Goal: Task Accomplishment & Management: Complete application form

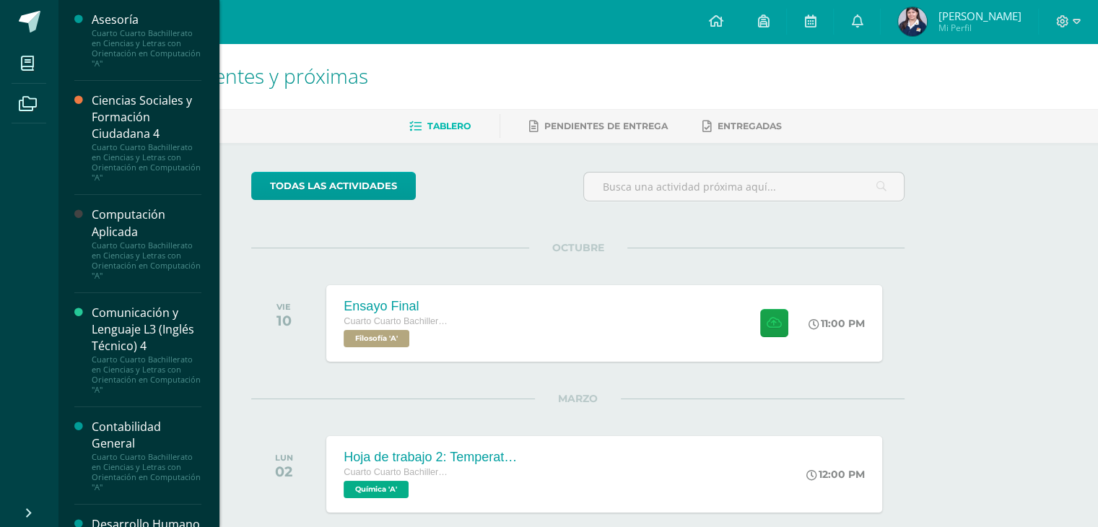
click at [150, 194] on div "Ciencias Sociales y Formación Ciudadana 4 Cuarto Cuarto Bachillerato en Ciencia…" at bounding box center [137, 138] width 127 height 114
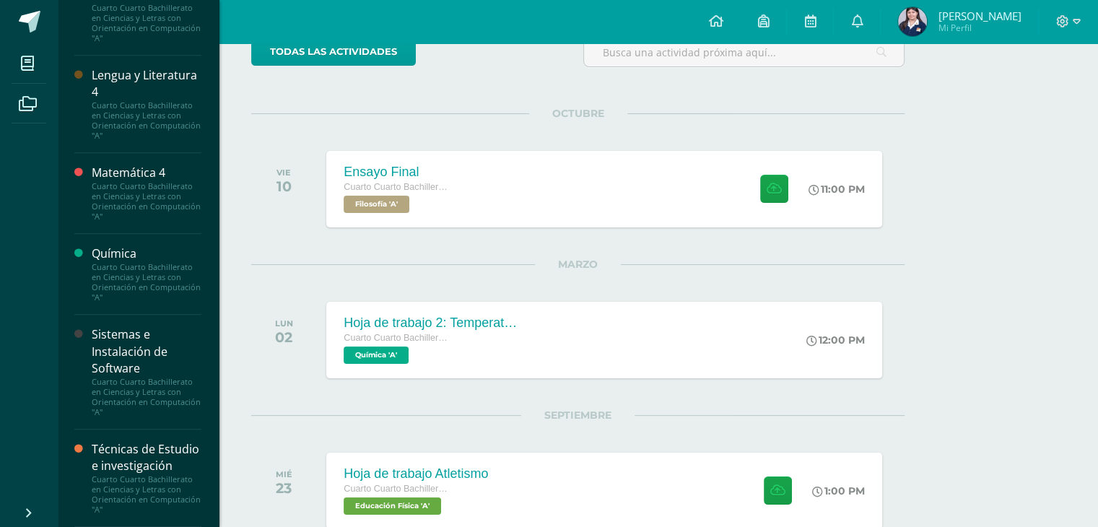
scroll to position [135, 0]
click at [126, 472] on div "Técnicas de Estudio e investigación" at bounding box center [147, 457] width 110 height 33
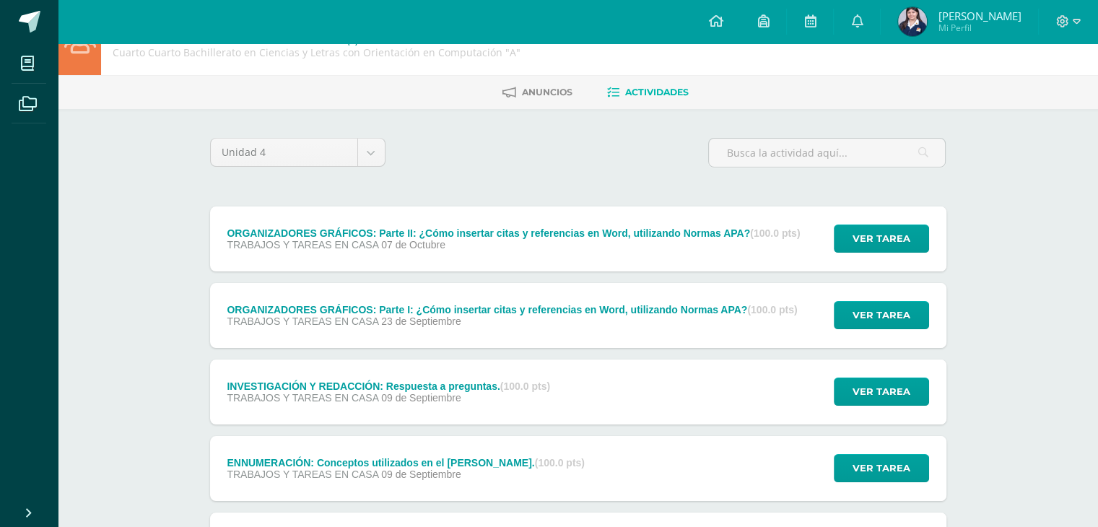
scroll to position [35, 0]
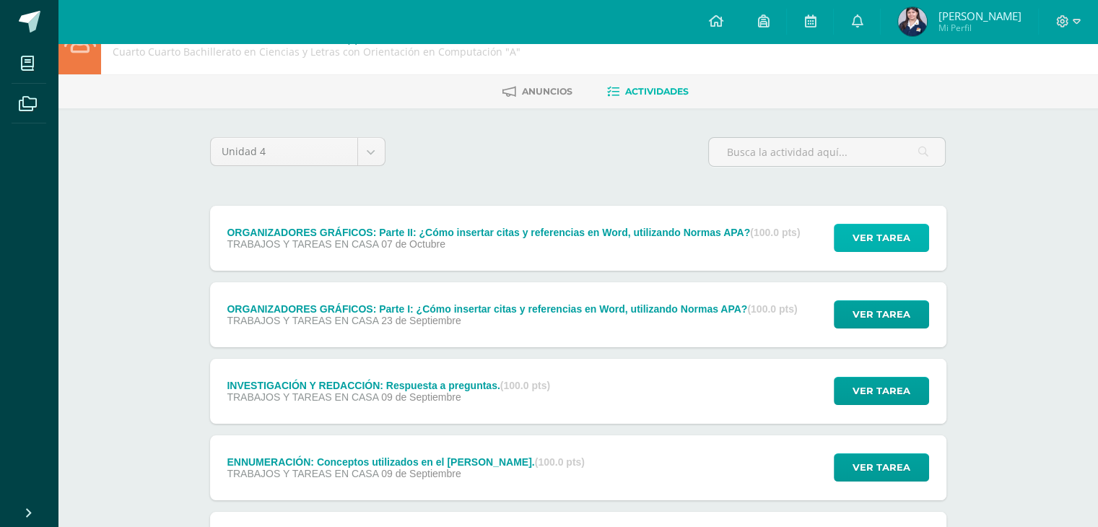
click at [849, 244] on button "Ver tarea" at bounding box center [881, 238] width 95 height 28
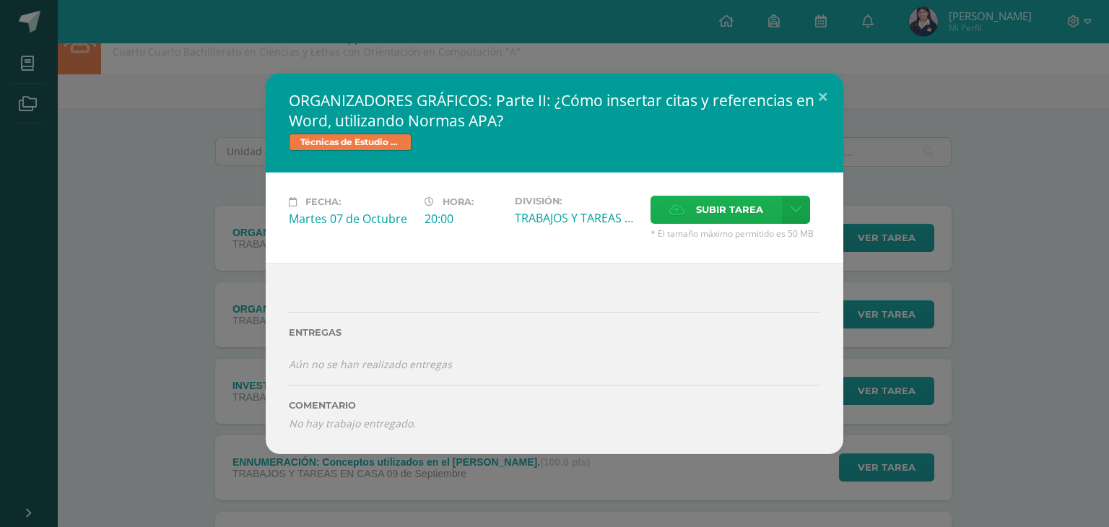
click at [763, 206] on span "Subir tarea" at bounding box center [729, 209] width 67 height 27
click at [0, 0] on input "Subir tarea" at bounding box center [0, 0] width 0 height 0
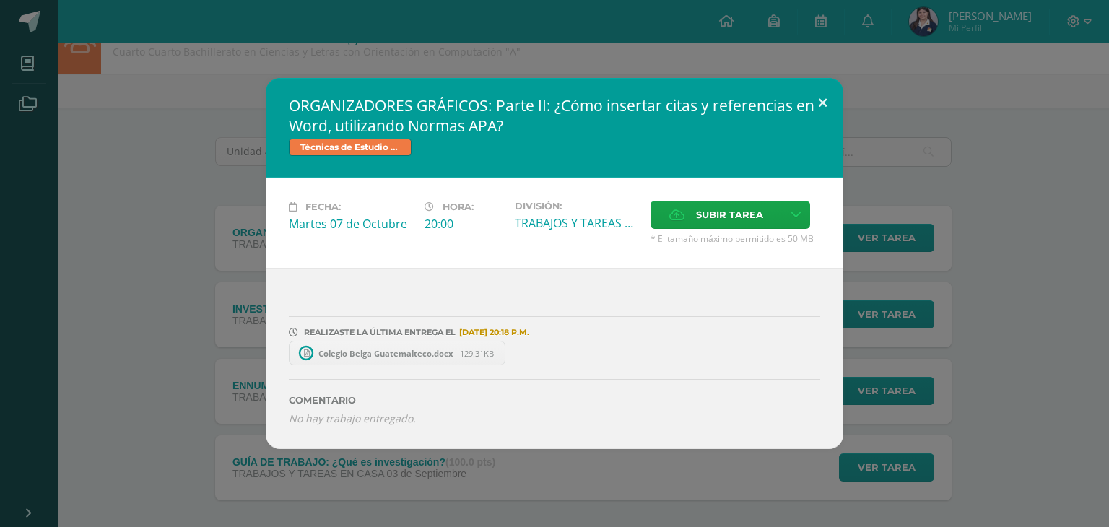
click at [820, 100] on button at bounding box center [822, 102] width 41 height 49
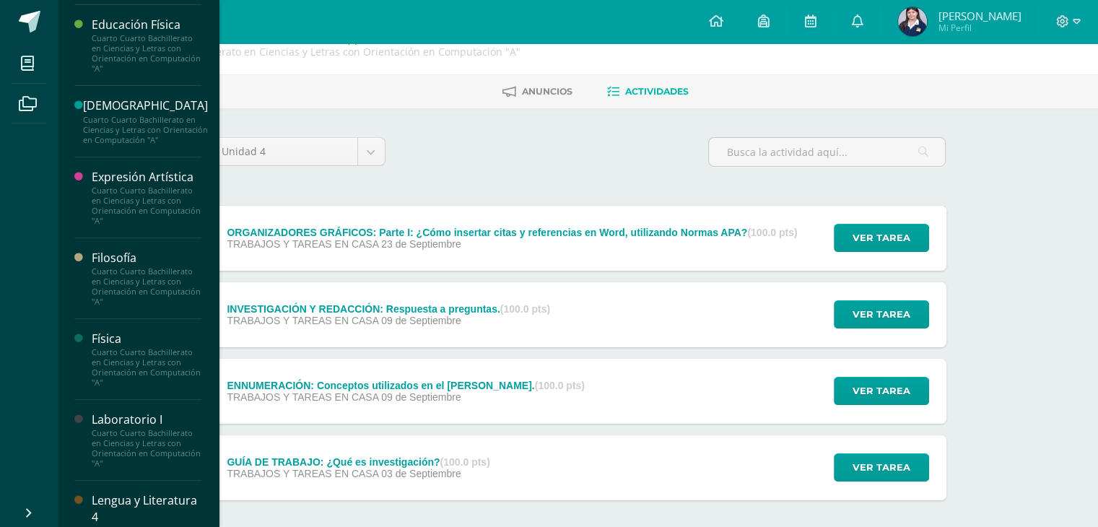
scroll to position [581, 0]
click at [147, 272] on div "Filosofía Cuarto Cuarto Bachillerato en Ciencias y Letras con Orientación en Co…" at bounding box center [137, 278] width 127 height 81
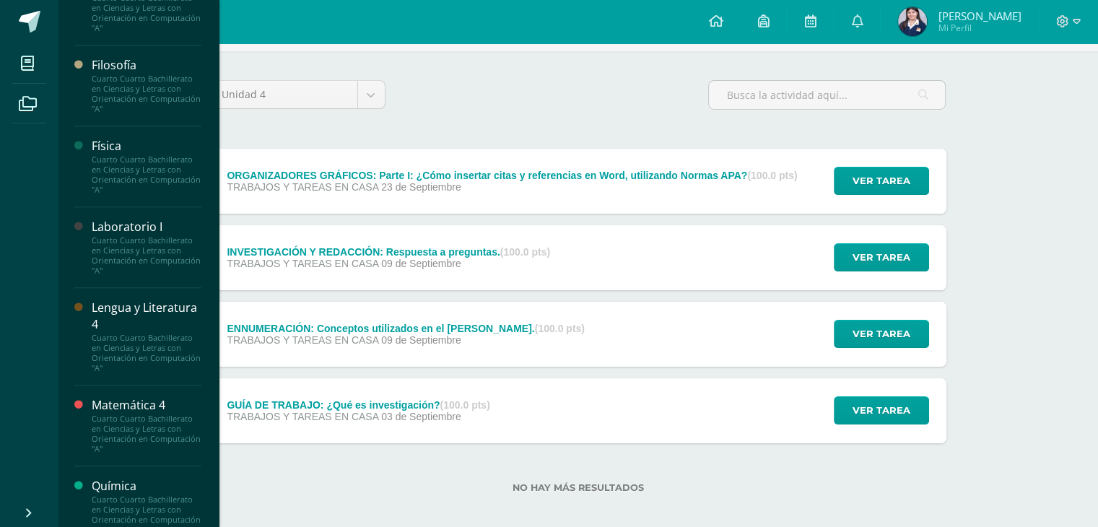
scroll to position [768, 0]
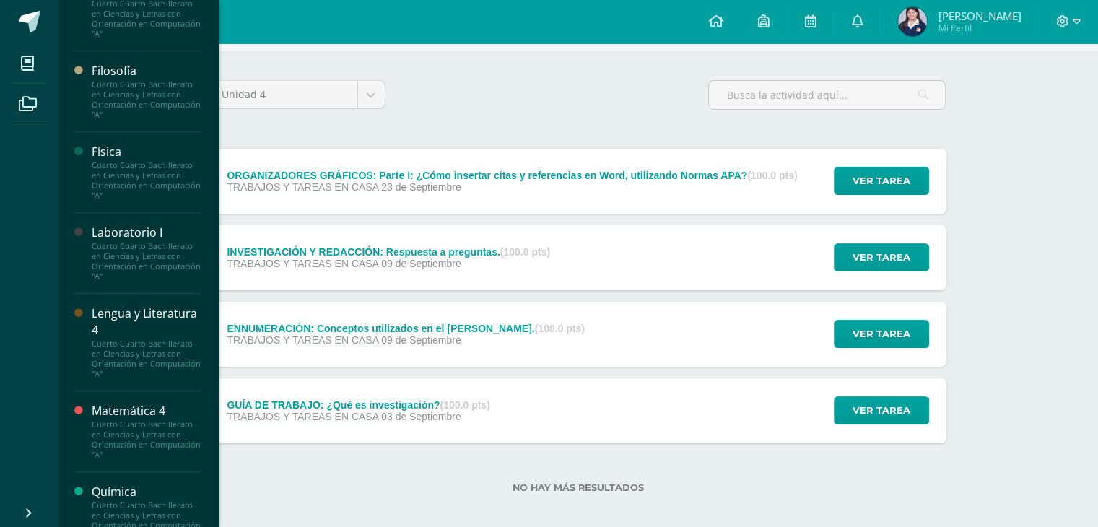
click at [107, 113] on div "Cuarto Cuarto Bachillerato en Ciencias y Letras con Orientación en Computación …" at bounding box center [147, 99] width 110 height 40
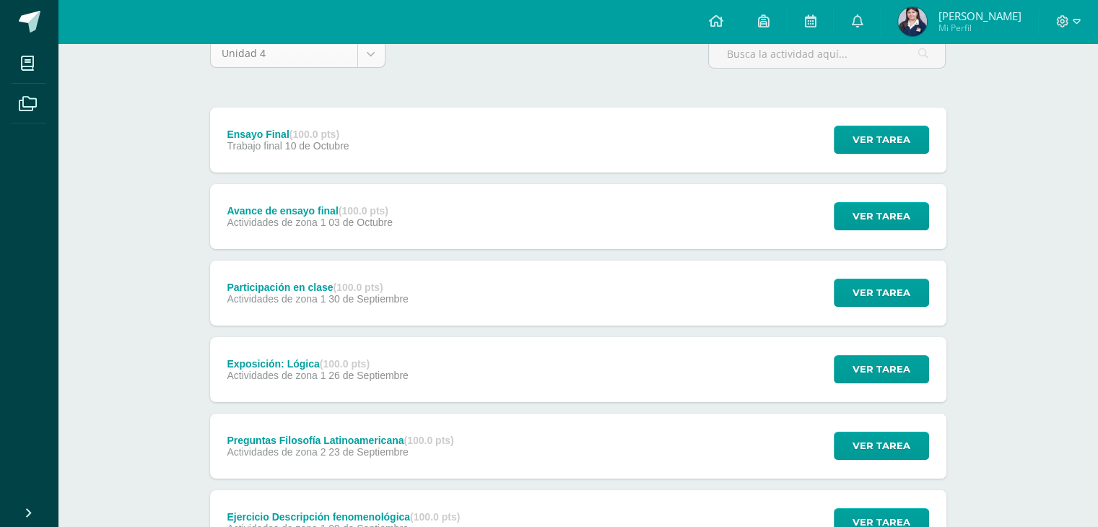
scroll to position [136, 0]
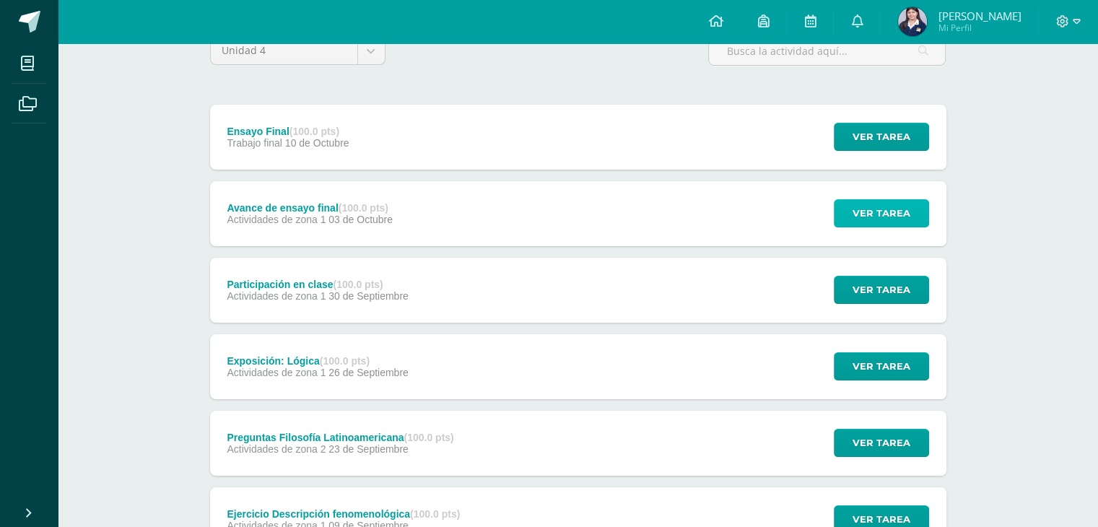
click at [842, 218] on button "Ver tarea" at bounding box center [881, 213] width 95 height 28
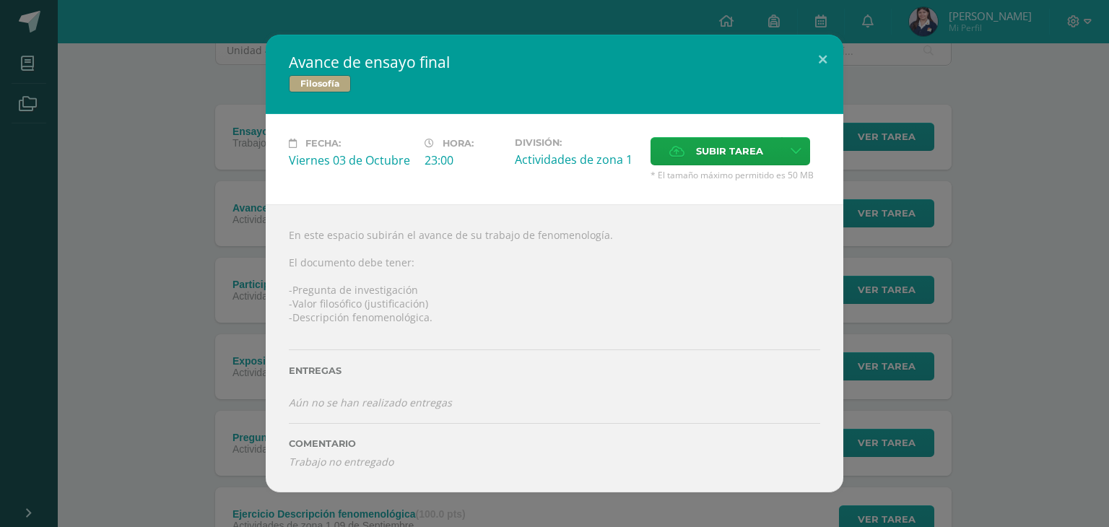
click at [919, 316] on div "Avance de ensayo final Filosofía Fecha: Viernes 03 de Octubre Hora: 23:00 Divis…" at bounding box center [555, 263] width 1098 height 457
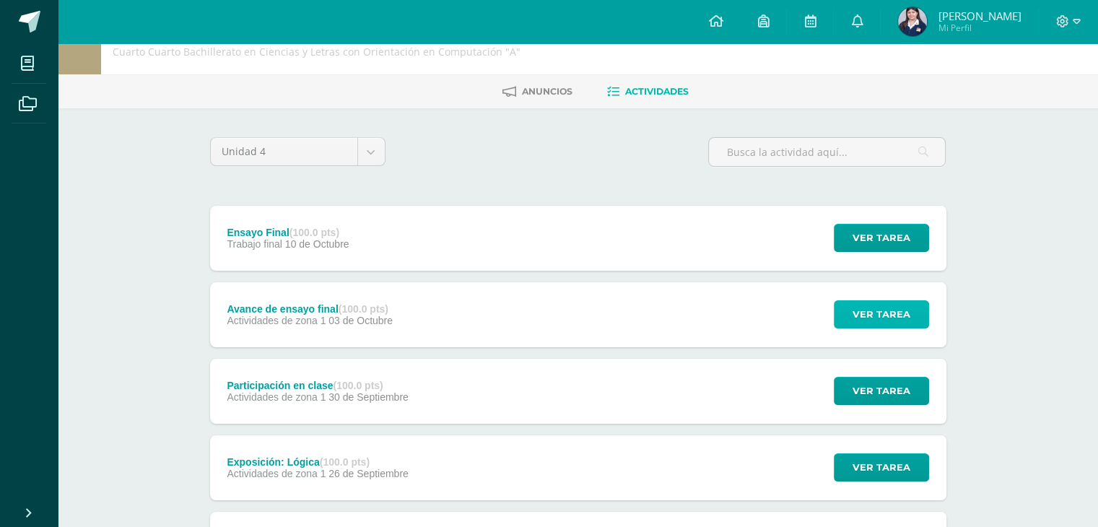
scroll to position [0, 0]
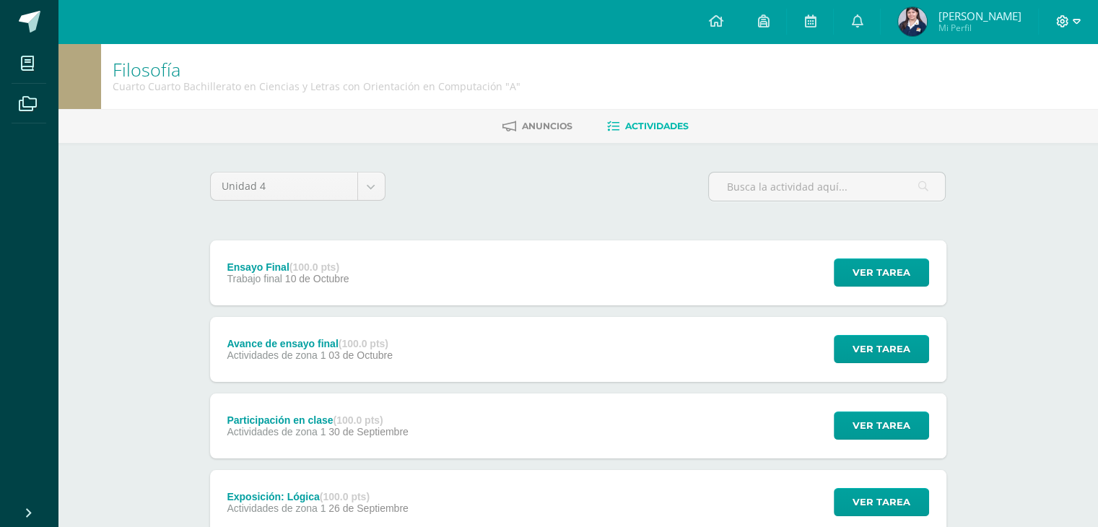
click at [1067, 27] on span at bounding box center [1069, 22] width 25 height 16
click at [1033, 25] on link "Dasha María Fernanda Mi Perfil" at bounding box center [959, 21] width 157 height 43
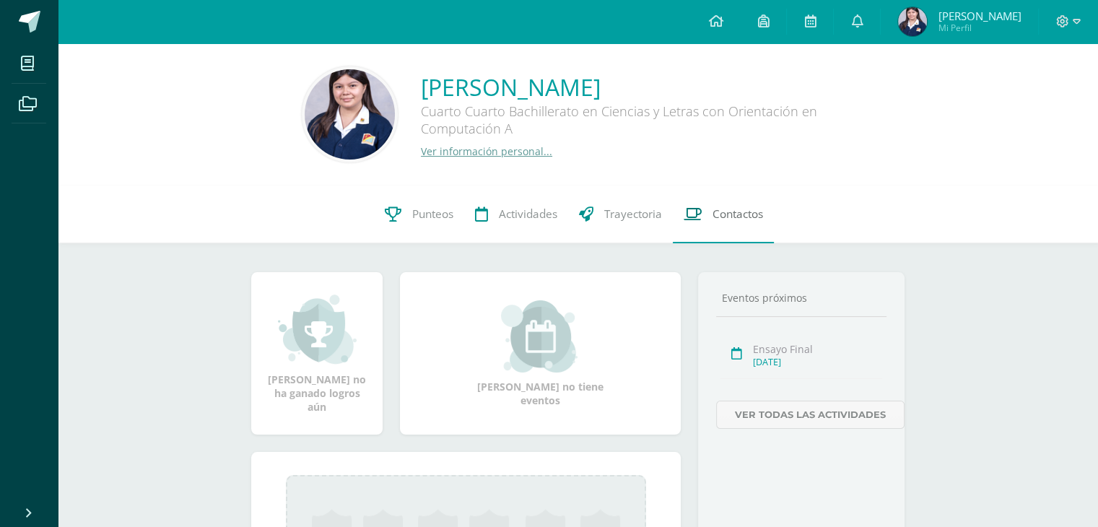
click at [698, 217] on icon at bounding box center [693, 214] width 18 height 15
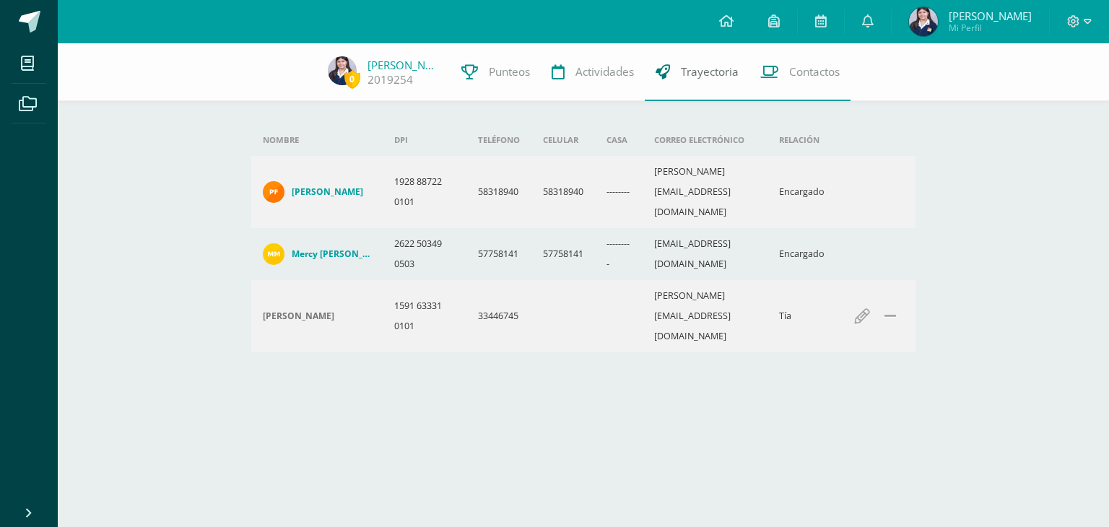
click at [738, 65] on span "Trayectoria" at bounding box center [710, 71] width 58 height 15
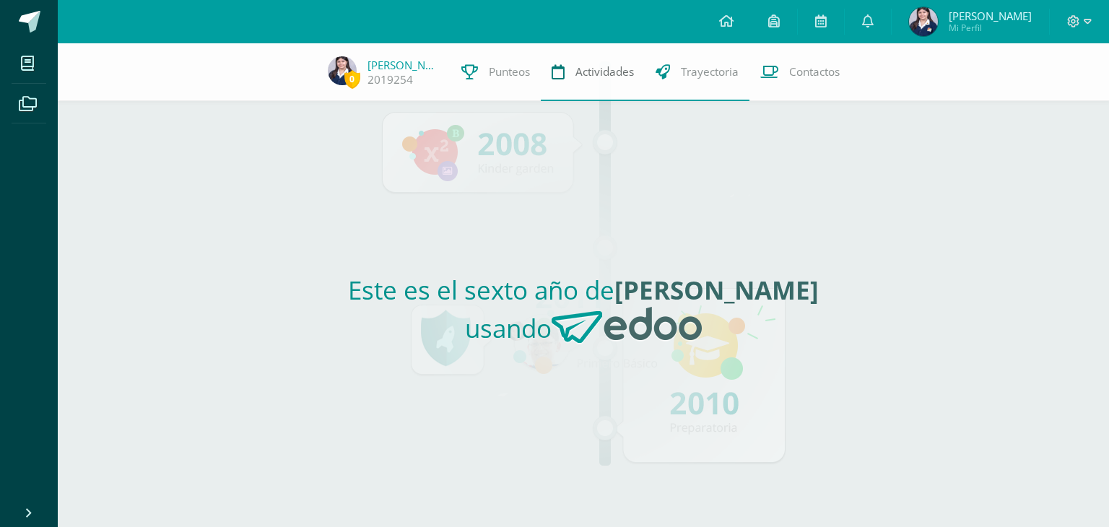
click at [595, 82] on link "Actividades" at bounding box center [593, 72] width 104 height 58
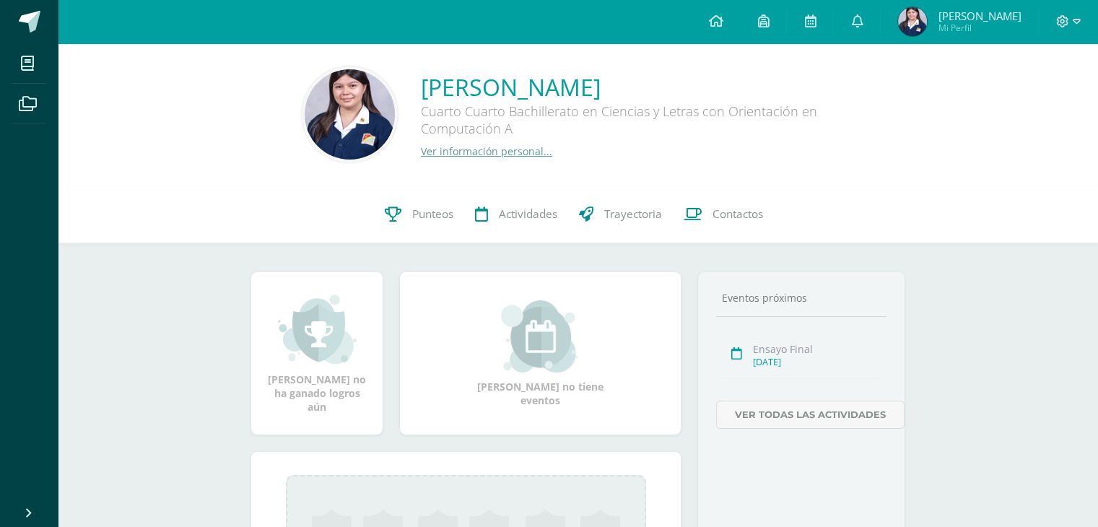
click at [464, 146] on link "Ver información personal..." at bounding box center [486, 151] width 131 height 14
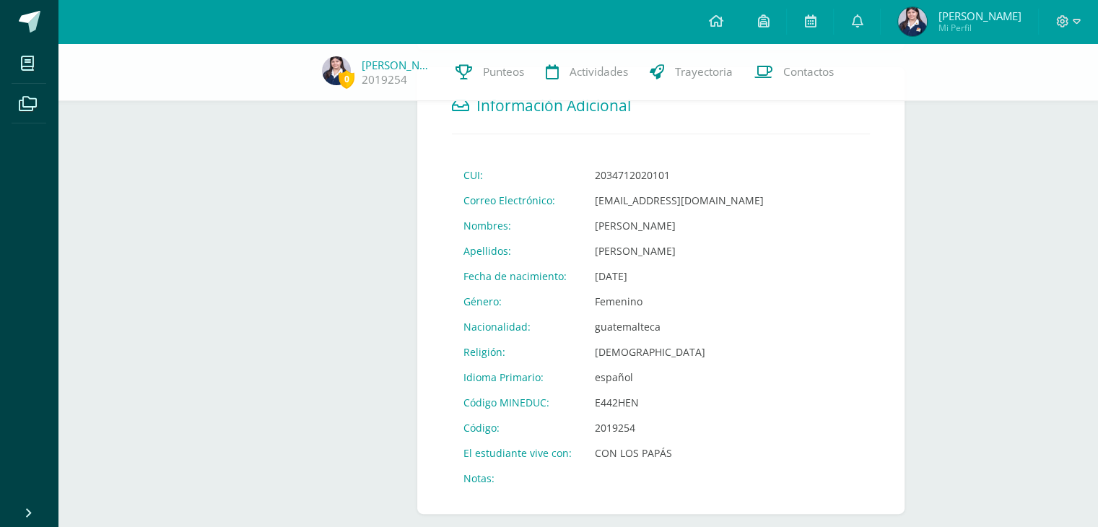
scroll to position [531, 0]
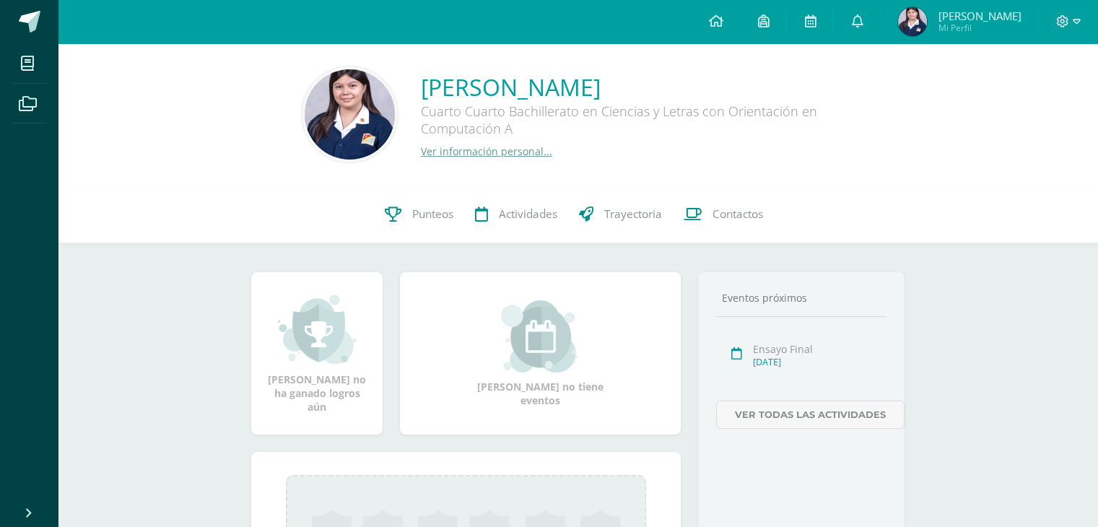
scroll to position [178, 0]
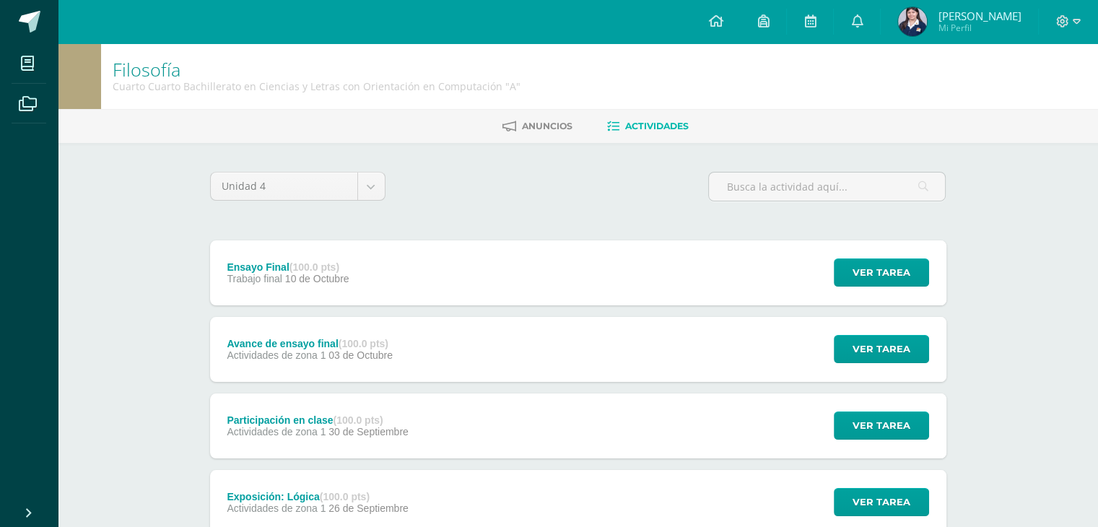
click at [534, 353] on div "Avance de ensayo final (100.0 pts) Actividades de zona 1 [DATE] Ver tarea Avanc…" at bounding box center [578, 349] width 737 height 65
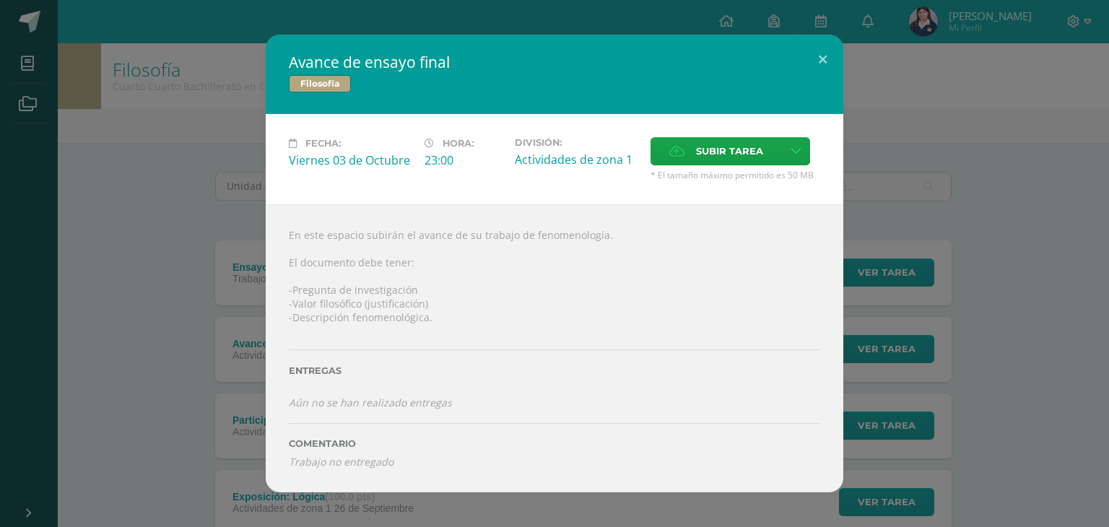
click at [148, 348] on div "Avance de ensayo final Filosofía Fecha: [DATE] Hora: 23:00 División: Subir tare…" at bounding box center [555, 263] width 1098 height 457
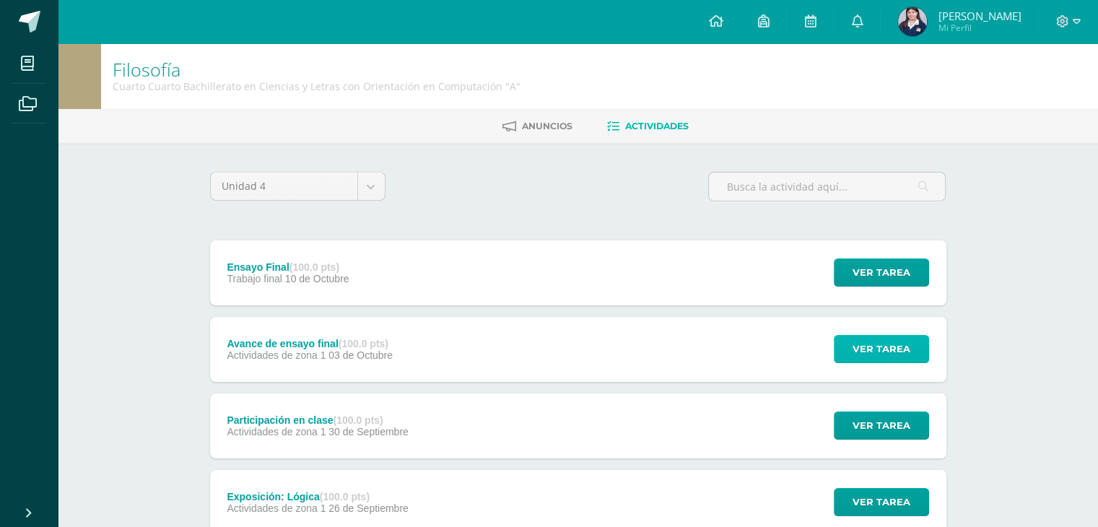
click at [881, 348] on span "Ver tarea" at bounding box center [882, 349] width 58 height 27
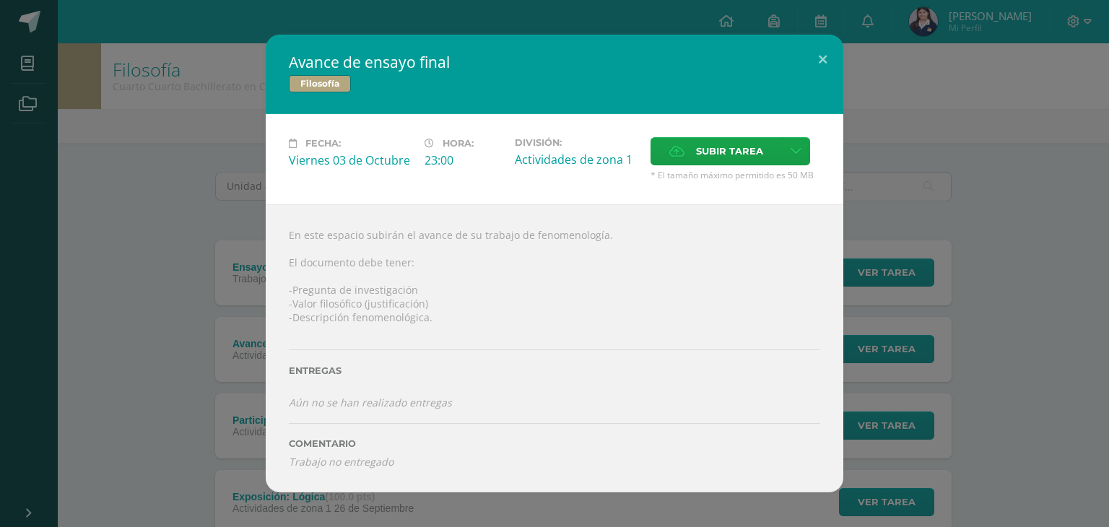
click at [907, 351] on div "Avance de ensayo final Filosofía Fecha: [DATE] Hora: 23:00 División: Subir tare…" at bounding box center [555, 263] width 1098 height 457
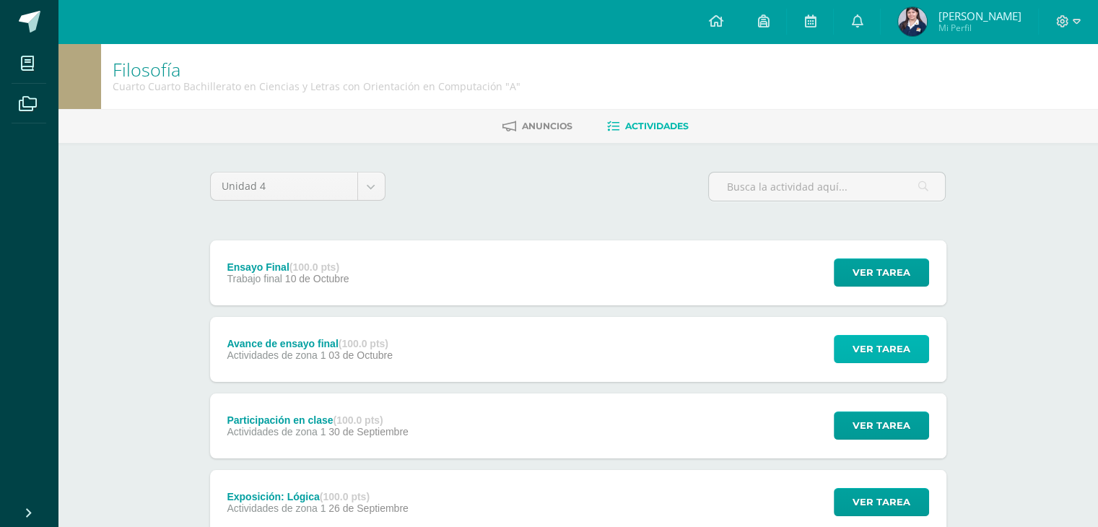
click at [897, 360] on span "Ver tarea" at bounding box center [882, 349] width 58 height 27
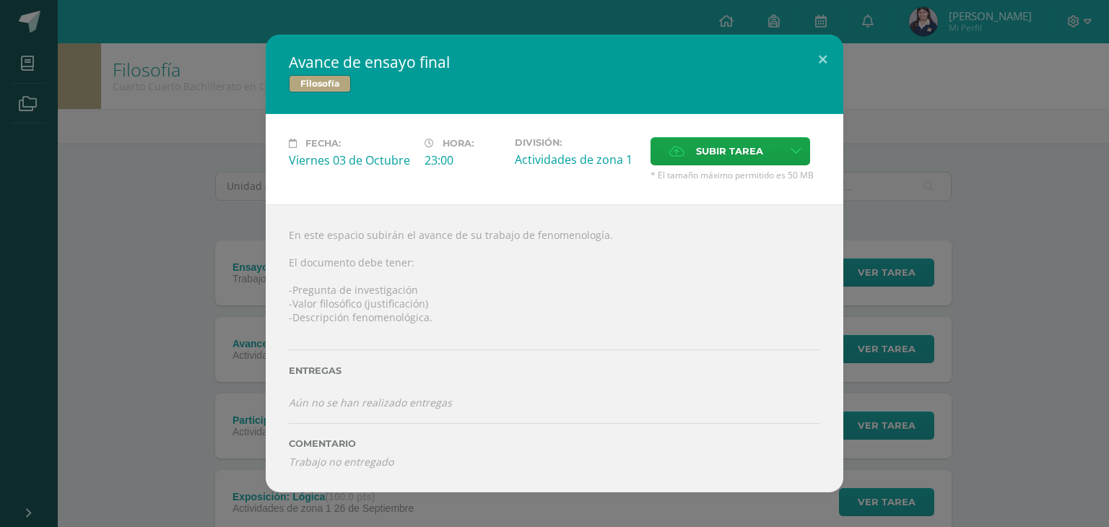
click at [999, 374] on div "Avance de ensayo final Filosofía Fecha: [DATE] Hora: 23:00 División: Subir tare…" at bounding box center [555, 263] width 1098 height 457
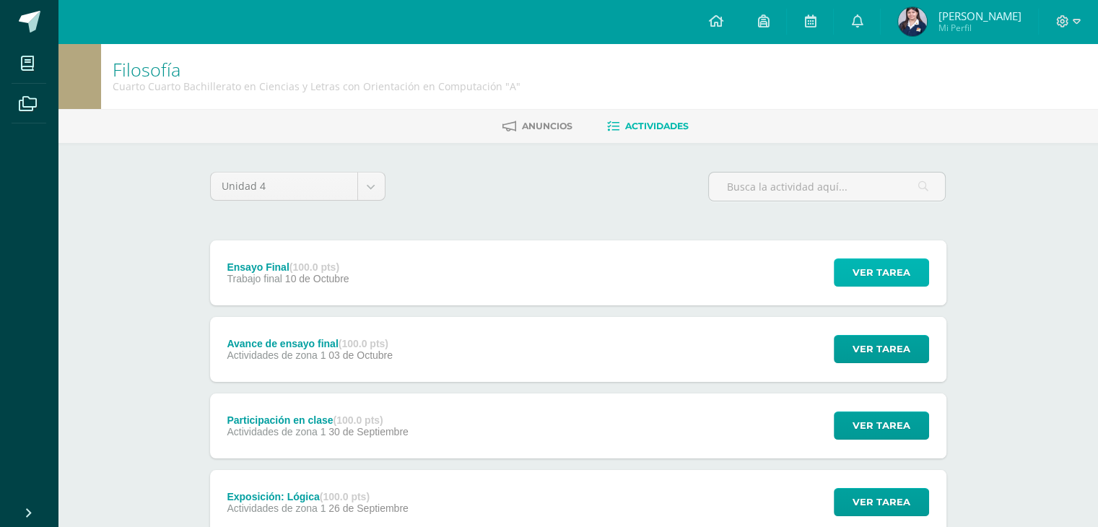
click at [880, 272] on span "Ver tarea" at bounding box center [882, 272] width 58 height 27
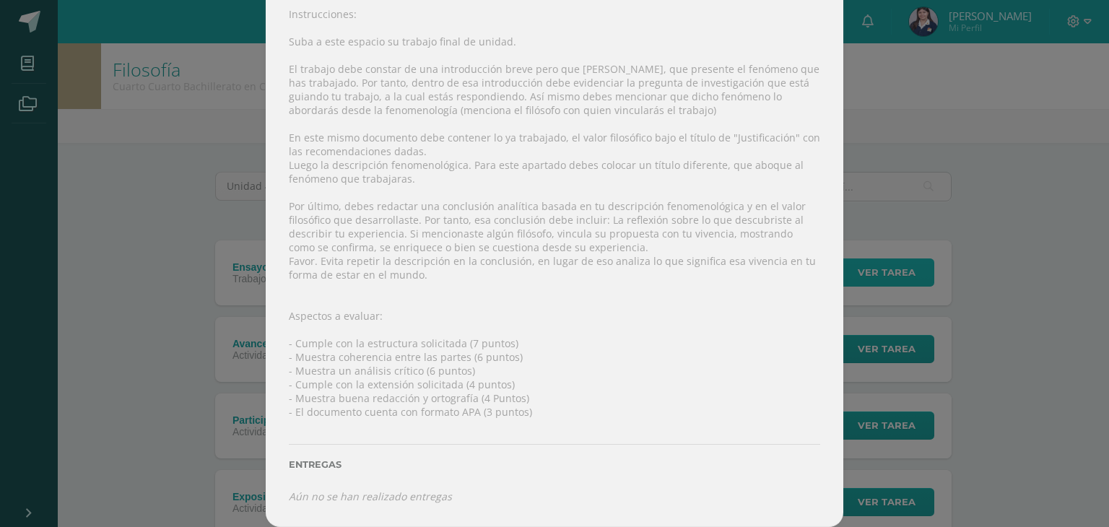
scroll to position [186, 0]
click at [88, 339] on div "Ensayo Final Filosofía Fecha: [DATE] Hora: 23:00 División: Trabajo final" at bounding box center [555, 170] width 1098 height 713
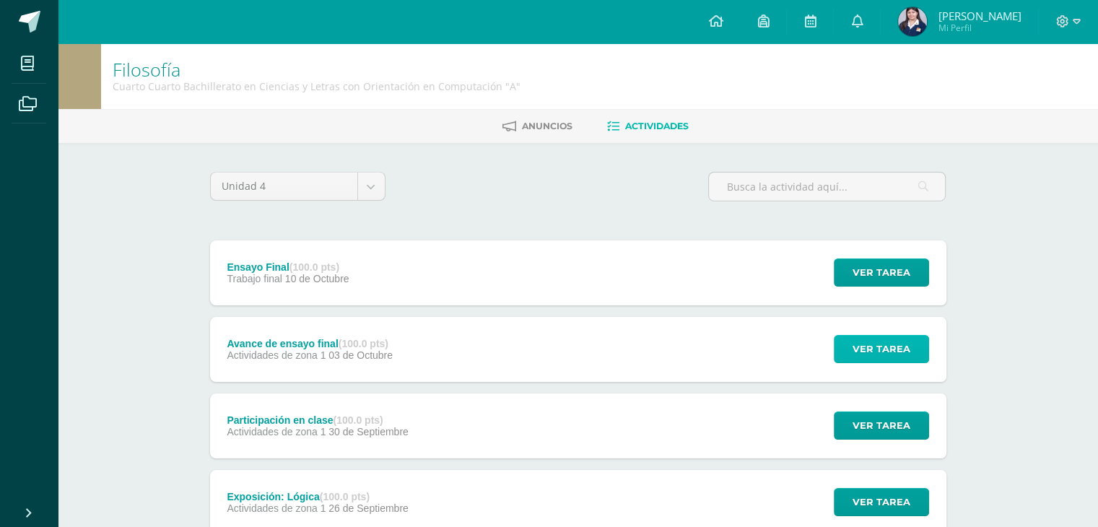
click at [873, 361] on span "Ver tarea" at bounding box center [882, 349] width 58 height 27
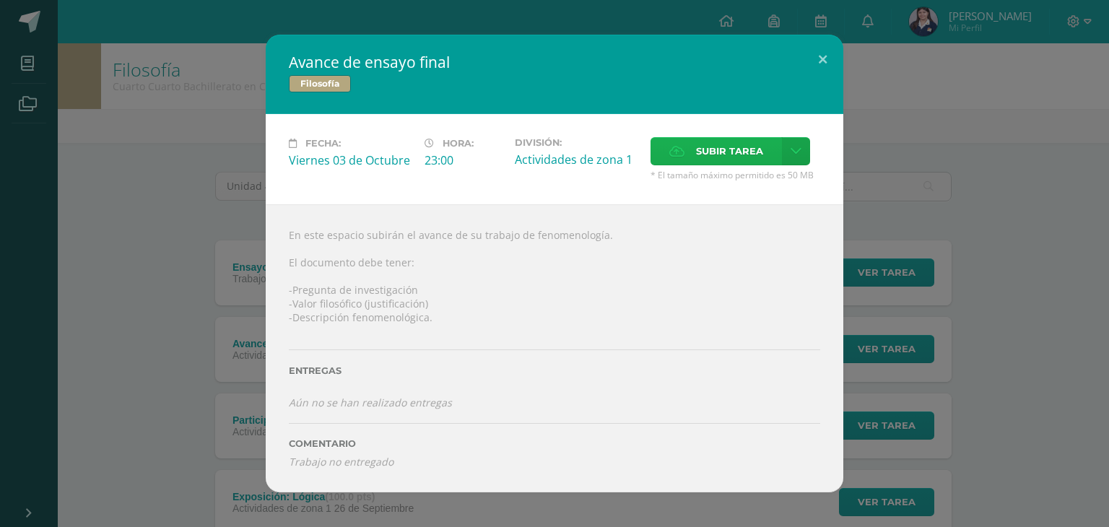
click at [726, 137] on label "Subir tarea" at bounding box center [716, 151] width 131 height 28
click at [0, 0] on input "Subir tarea" at bounding box center [0, 0] width 0 height 0
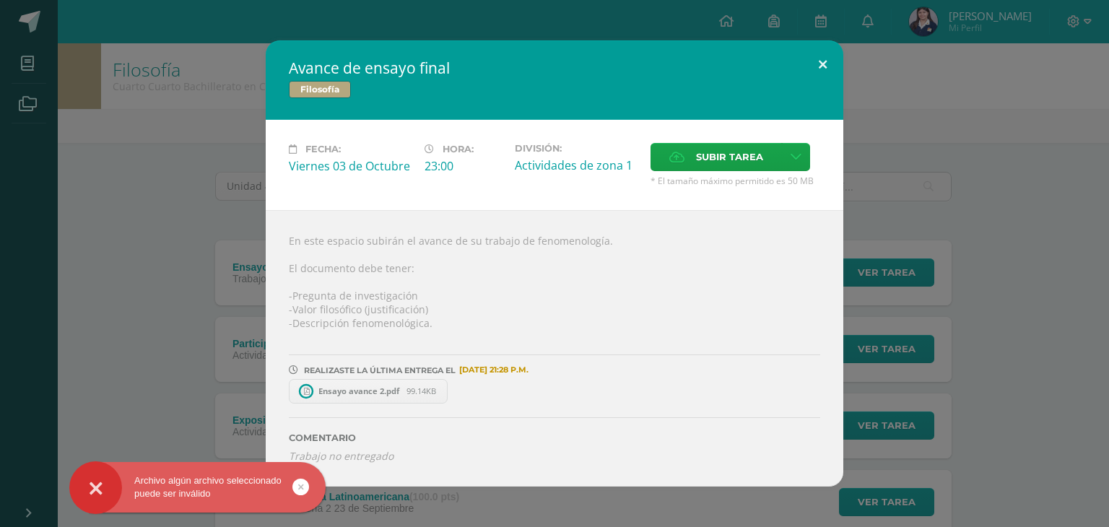
click at [817, 61] on button at bounding box center [822, 64] width 41 height 49
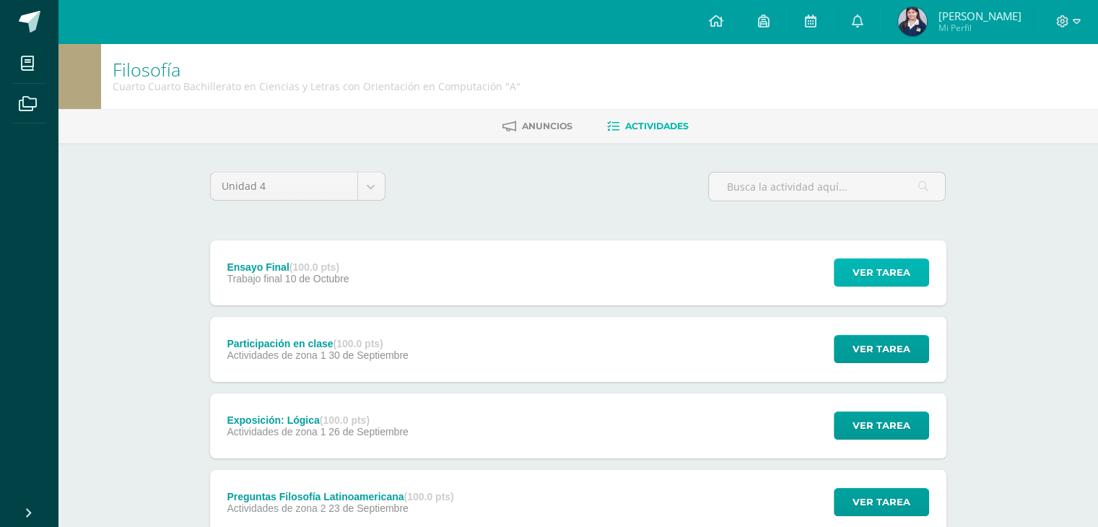
click at [872, 284] on span "Ver tarea" at bounding box center [882, 272] width 58 height 27
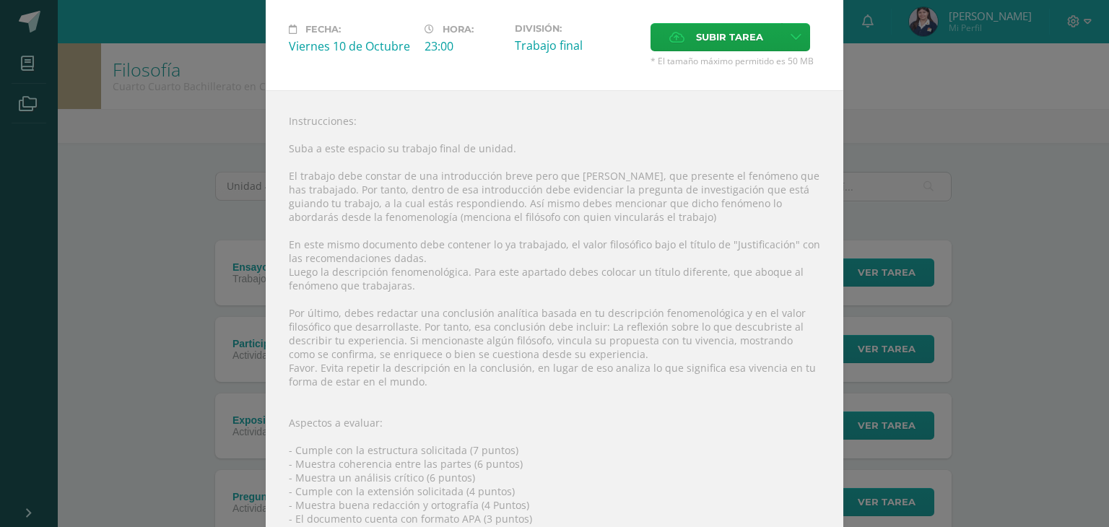
scroll to position [80, 0]
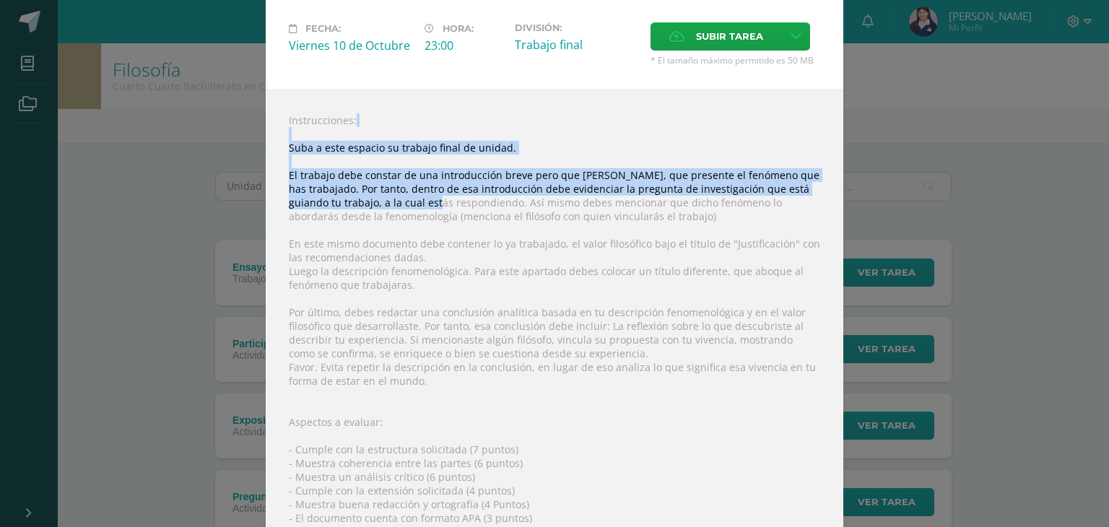
drag, startPoint x: 279, startPoint y: 128, endPoint x: 378, endPoint y: 197, distance: 120.2
click at [378, 197] on div "Instrucciones: Suba a este espacio su trabajo final de unidad. El trabajo debe …" at bounding box center [555, 362] width 578 height 544
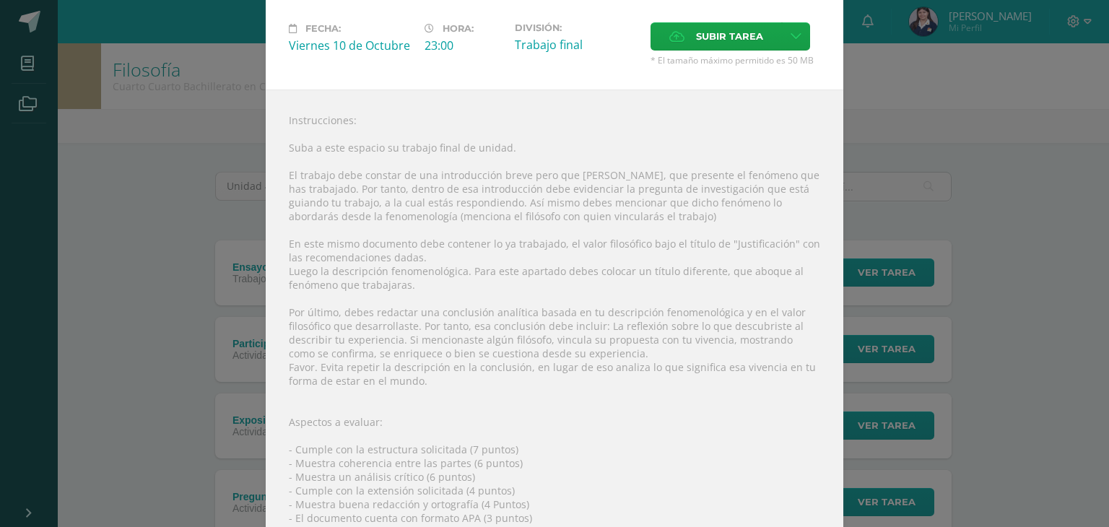
click at [277, 121] on div "Instrucciones: Suba a este espacio su trabajo final de unidad. El trabajo debe …" at bounding box center [555, 362] width 578 height 544
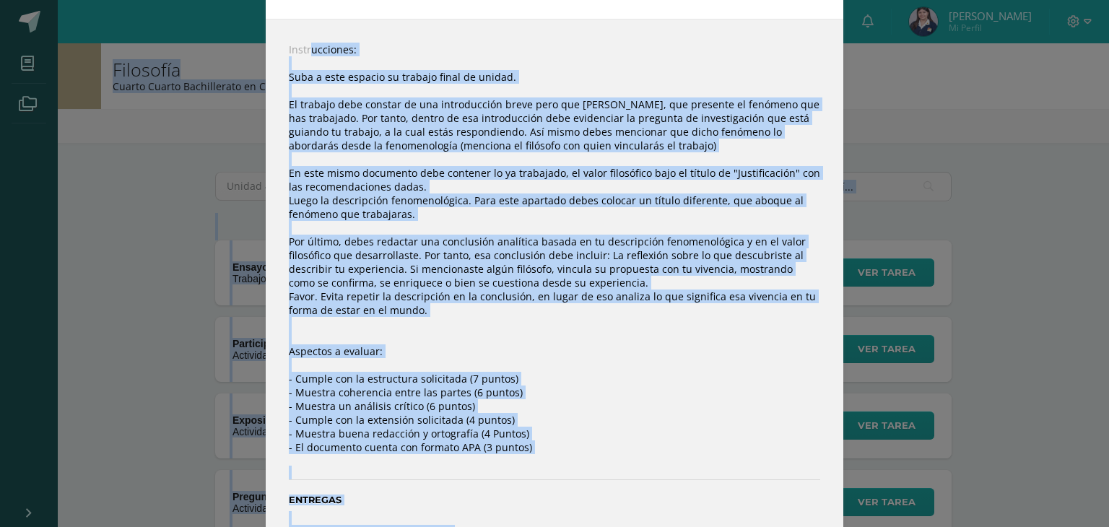
scroll to position [191, 0]
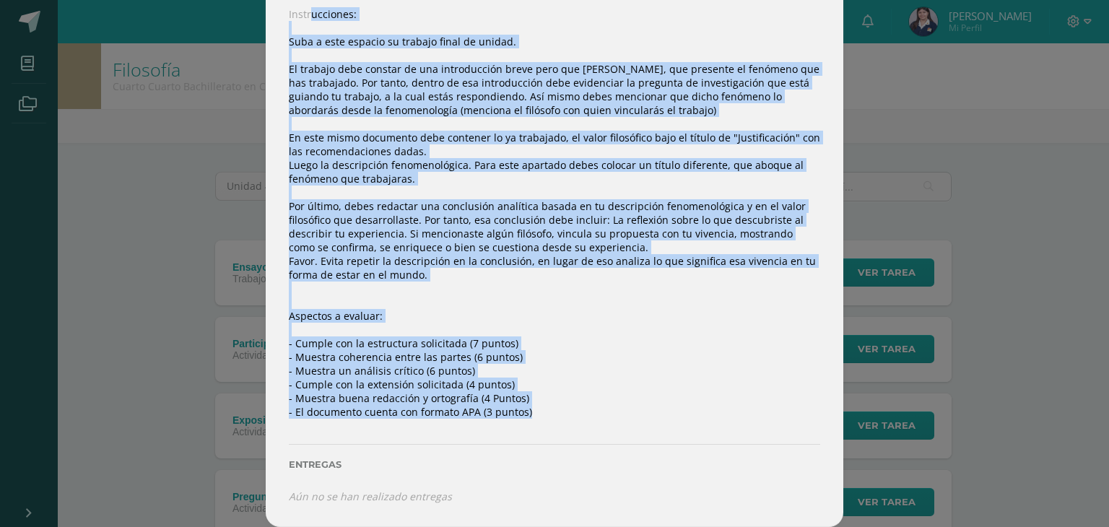
drag, startPoint x: 277, startPoint y: 121, endPoint x: 551, endPoint y: 410, distance: 397.9
click at [551, 410] on div "Instrucciones: Suba a este espacio su trabajo final de unidad. El trabajo debe …" at bounding box center [555, 255] width 578 height 544
copy div "Loremipsumdol: Sita c adip elitsed do eiusmod tempo in utlabo. Et dolorem aliq …"
click at [551, 410] on div "Instrucciones: Suba a este espacio su trabajo final de unidad. El trabajo debe …" at bounding box center [555, 255] width 578 height 544
